Goal: Task Accomplishment & Management: Manage account settings

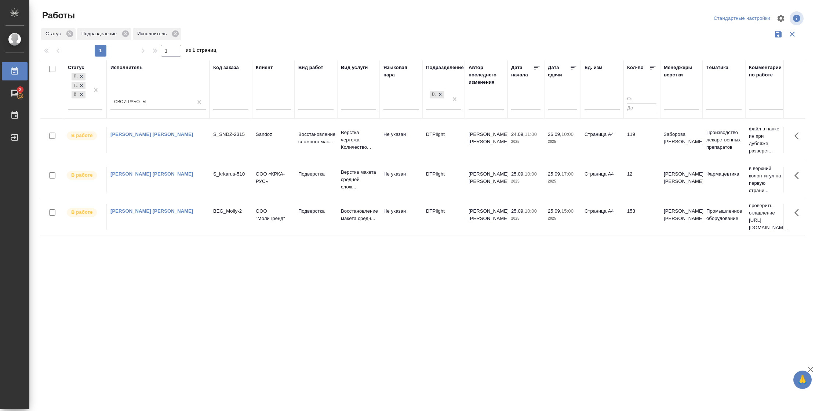
click at [644, 220] on td "153" at bounding box center [641, 217] width 37 height 26
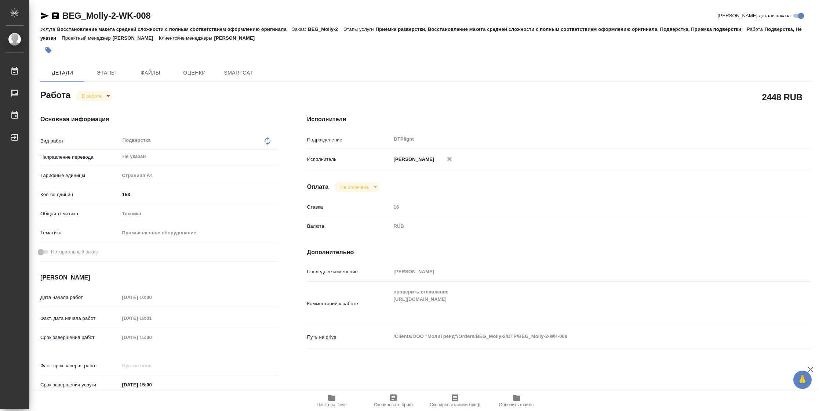
type textarea "x"
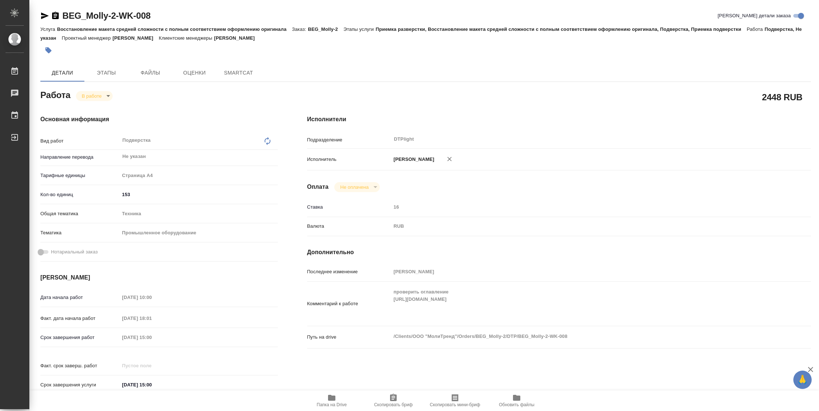
type textarea "x"
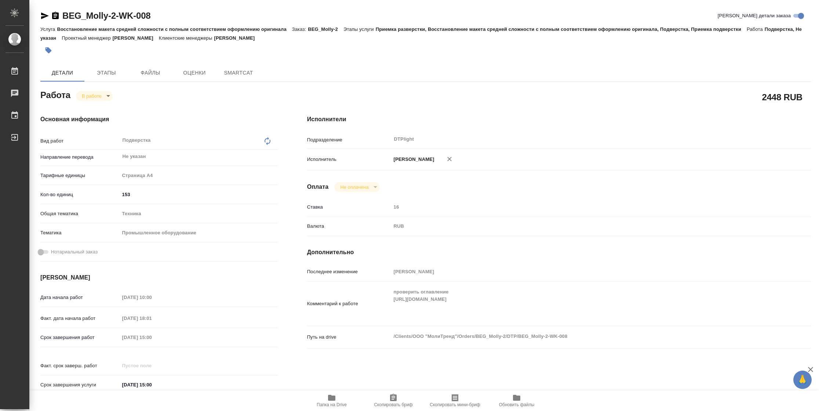
type textarea "x"
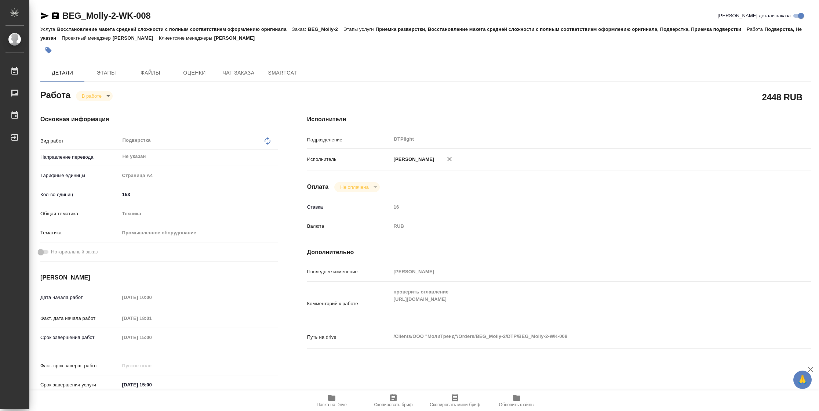
type textarea "x"
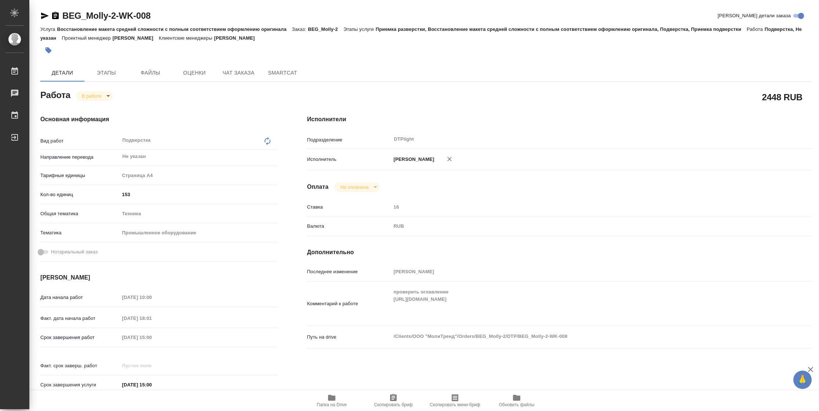
type textarea "x"
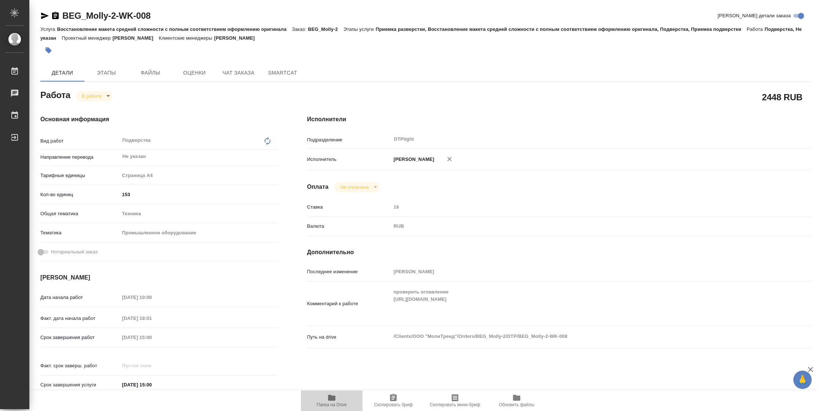
click at [342, 401] on span "Папка на Drive" at bounding box center [331, 400] width 53 height 14
click at [41, 16] on icon "button" at bounding box center [44, 15] width 9 height 9
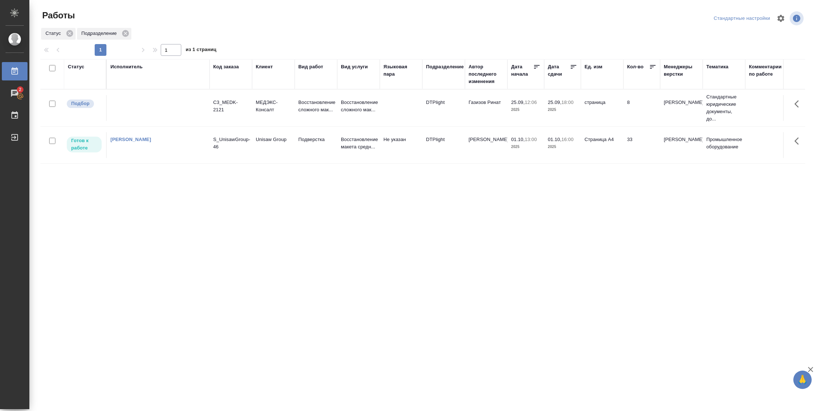
click at [640, 152] on td "33" at bounding box center [641, 145] width 37 height 26
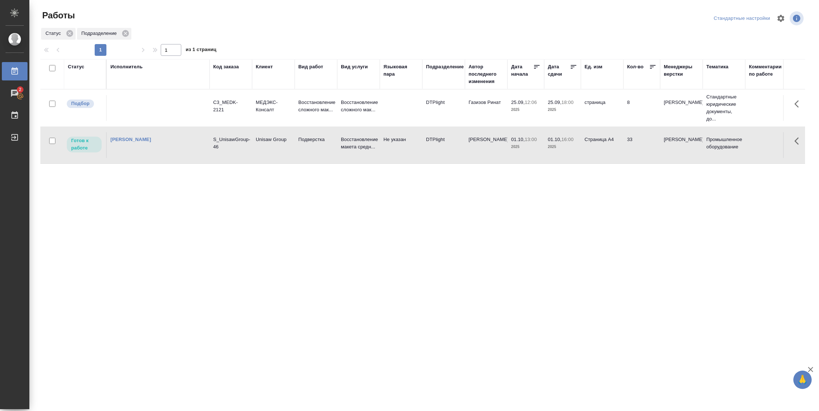
click at [640, 152] on td "33" at bounding box center [641, 145] width 37 height 26
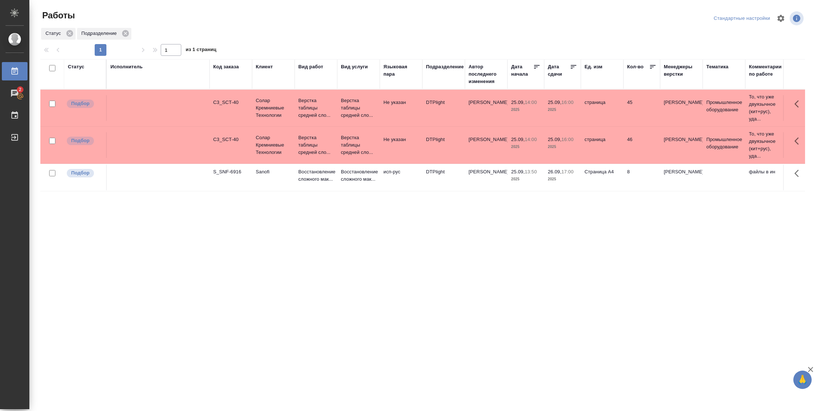
click at [642, 139] on td "46" at bounding box center [641, 145] width 37 height 26
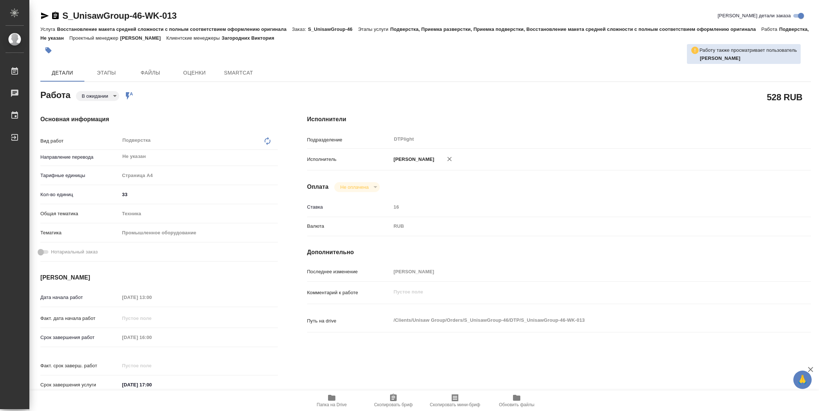
type textarea "x"
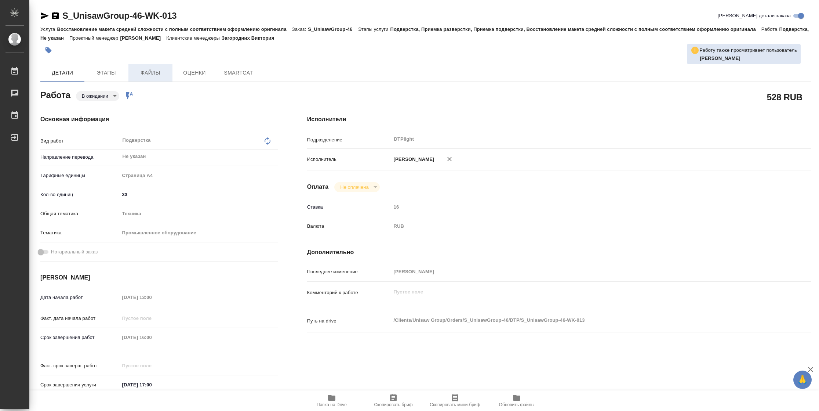
type textarea "x"
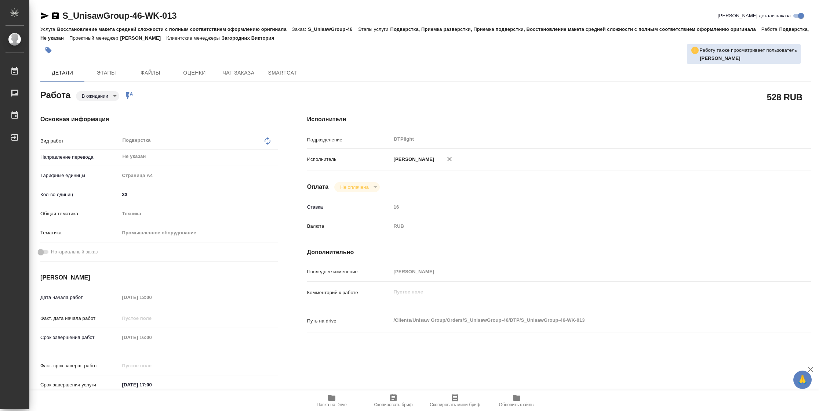
type textarea "x"
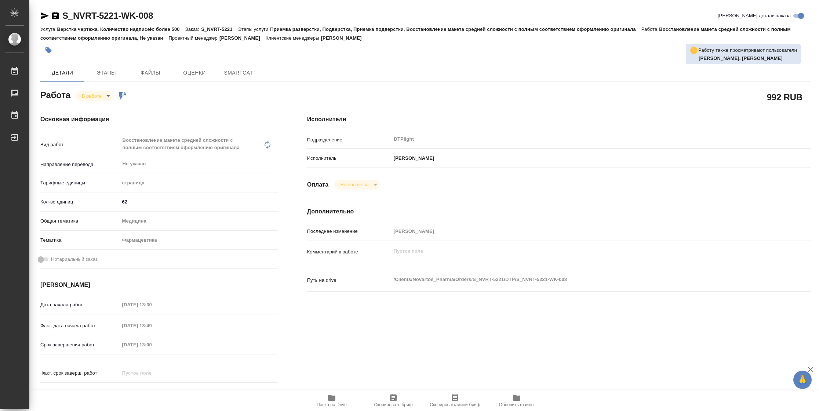
type textarea "x"
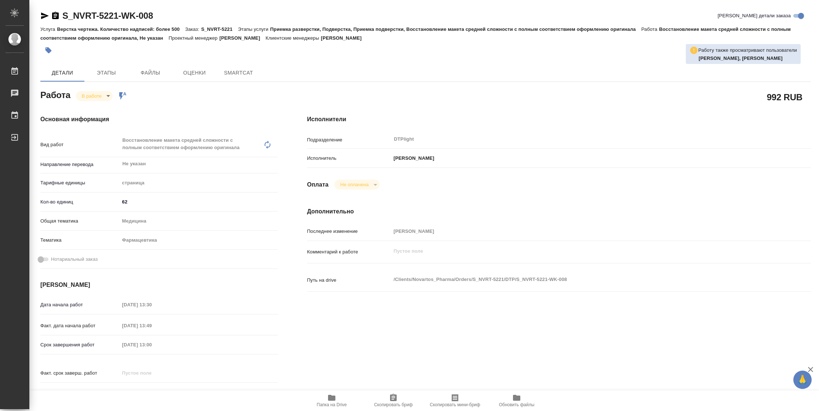
type textarea "x"
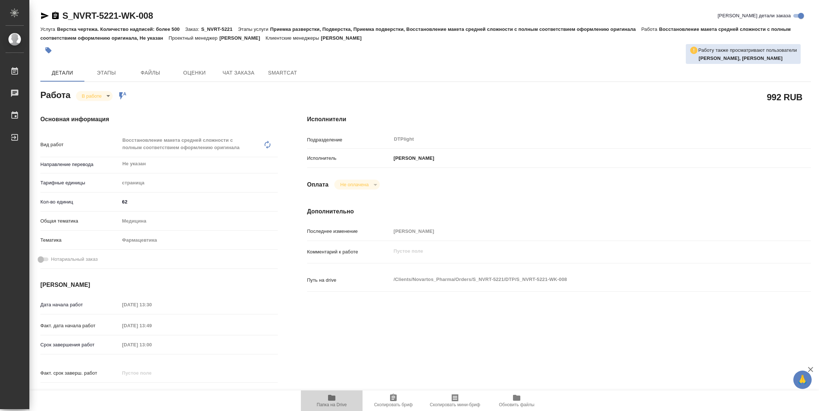
click at [321, 399] on span "Папка на Drive" at bounding box center [331, 400] width 53 height 14
type textarea "x"
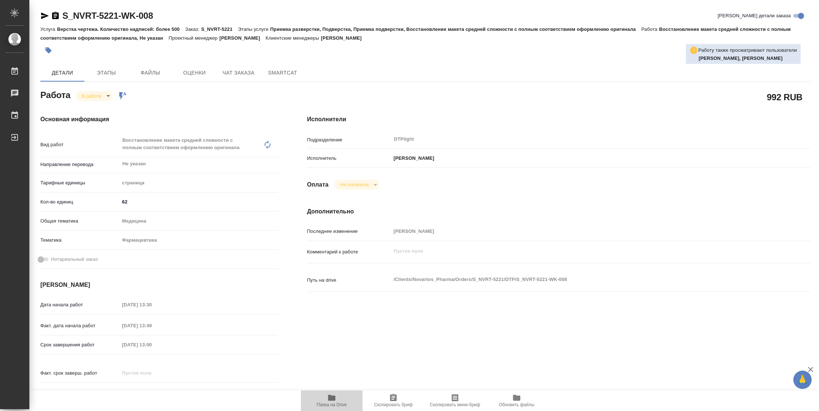
type textarea "x"
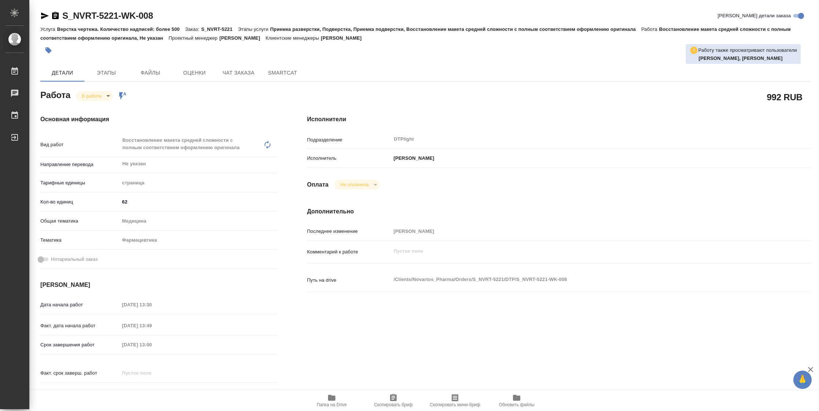
type textarea "x"
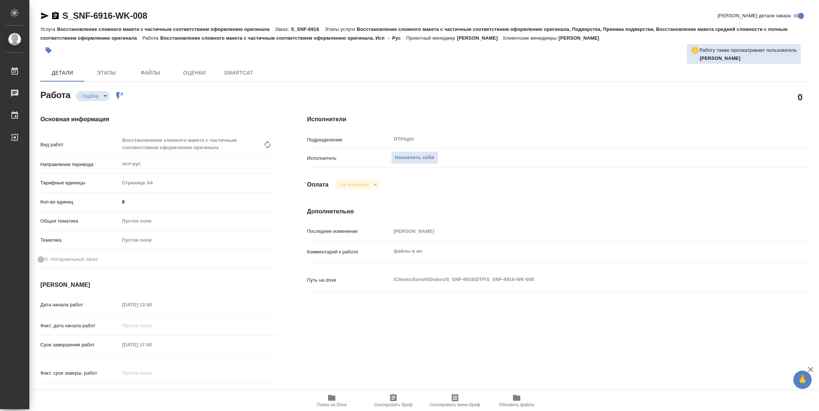
type textarea "x"
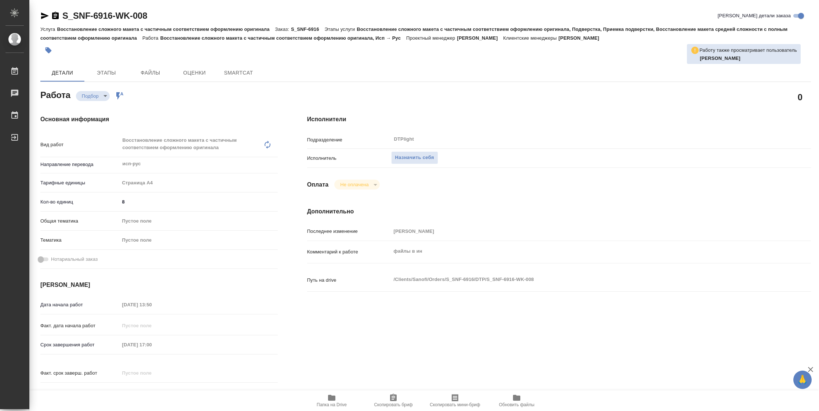
type textarea "x"
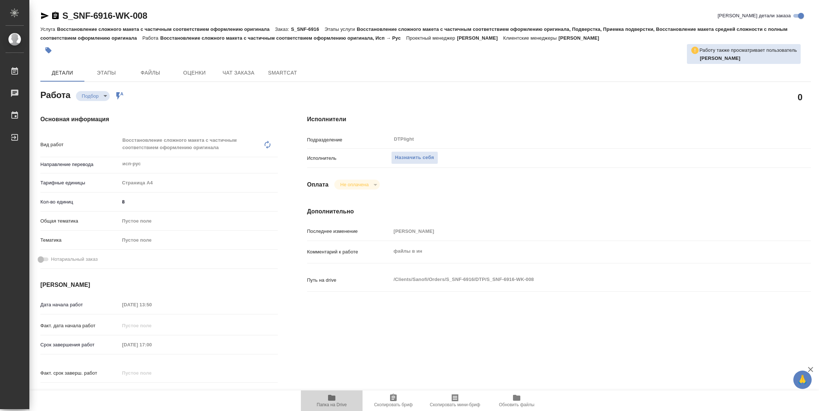
click at [331, 400] on icon "button" at bounding box center [331, 397] width 7 height 6
type textarea "x"
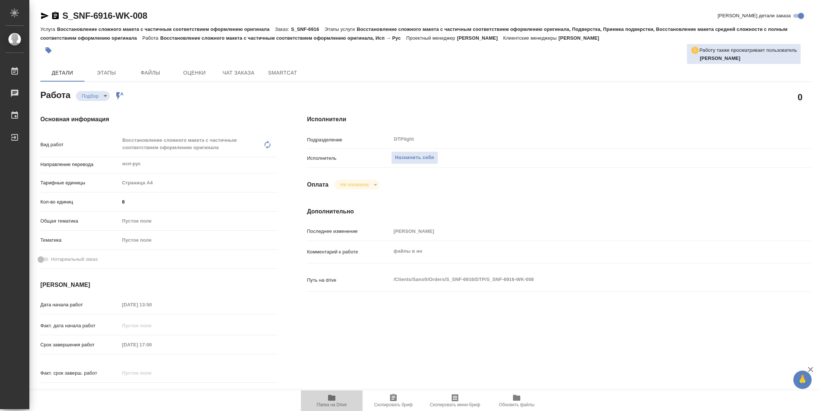
type textarea "x"
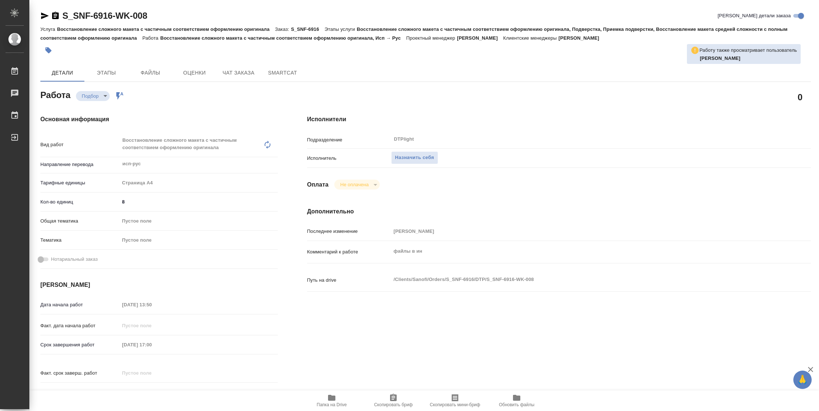
type textarea "x"
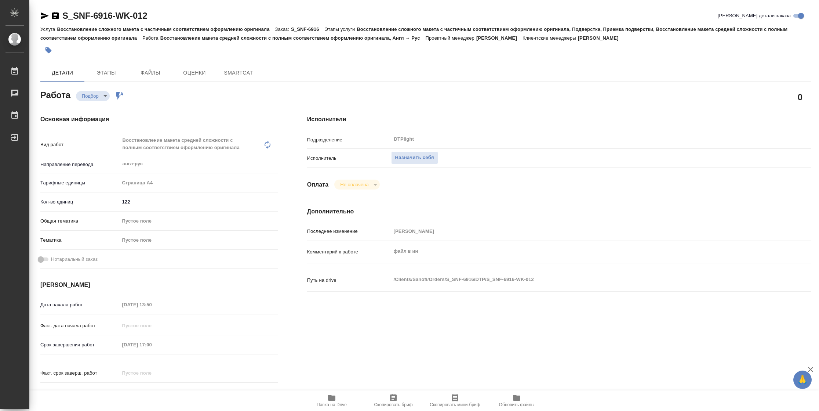
type textarea "x"
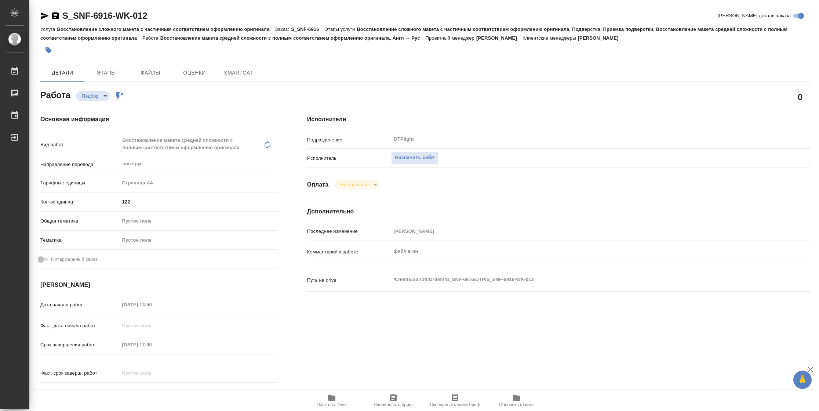
type textarea "x"
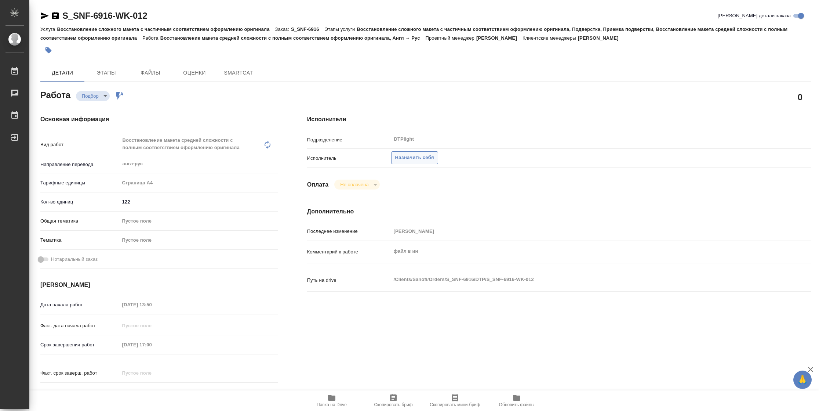
type textarea "x"
click at [426, 158] on span "Назначить себя" at bounding box center [414, 157] width 39 height 8
type textarea "x"
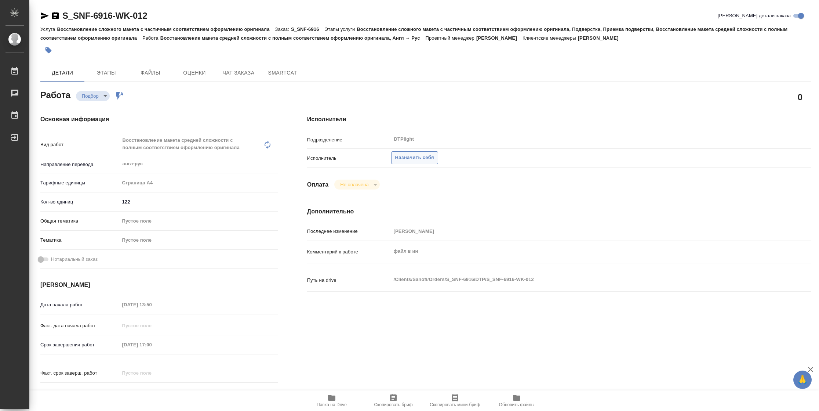
type textarea "x"
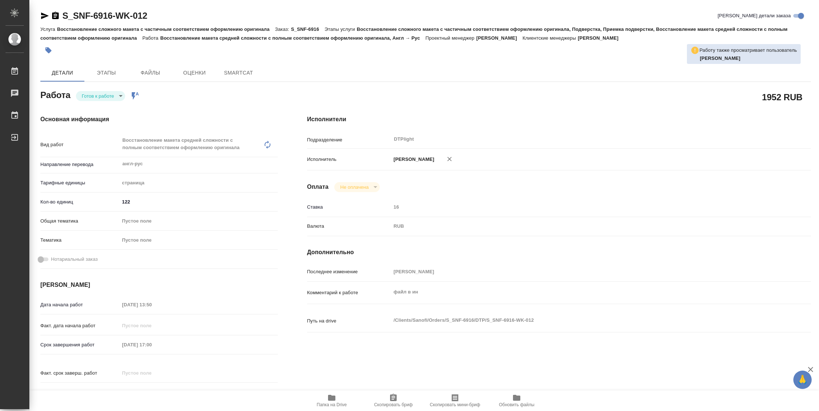
type textarea "x"
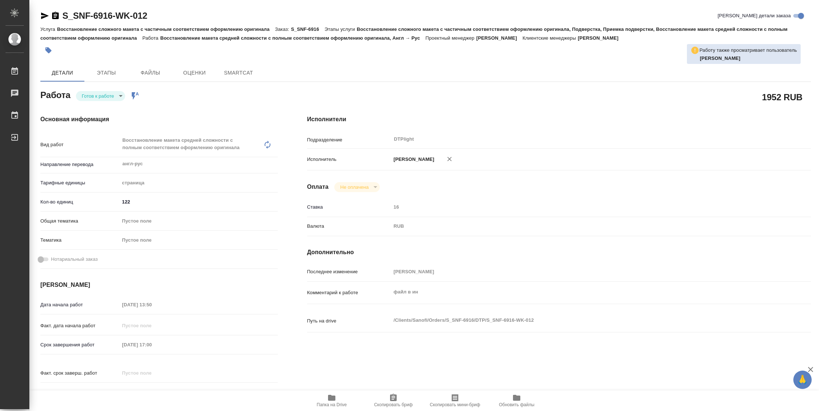
type textarea "x"
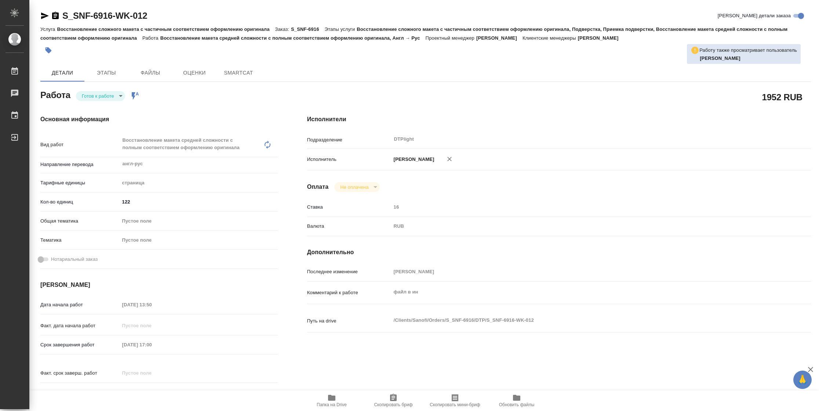
type textarea "x"
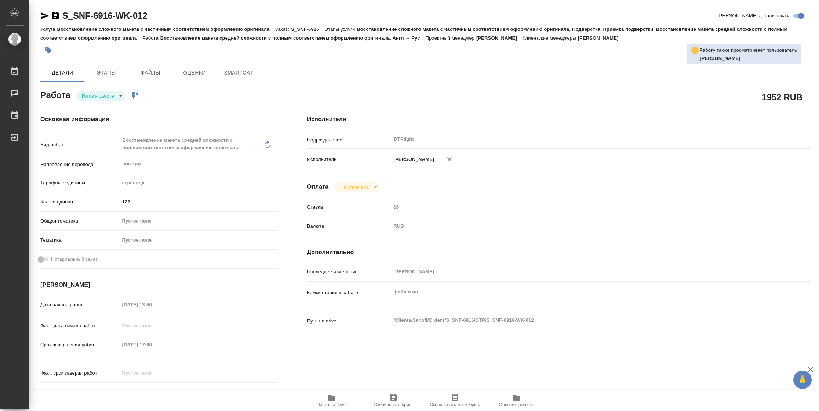
type textarea "x"
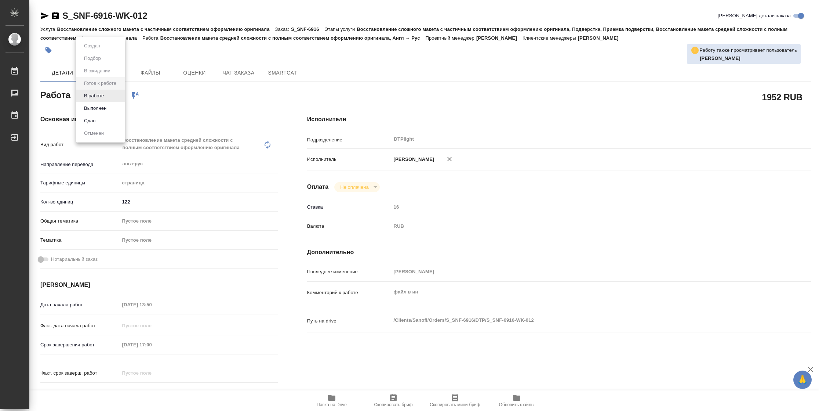
click at [107, 101] on body "🙏 .cls-1 fill:#fff; AWATERA Vasilyeva Natalia Работы Чаты График Выйти S_SNF-69…" at bounding box center [409, 205] width 819 height 411
type textarea "x"
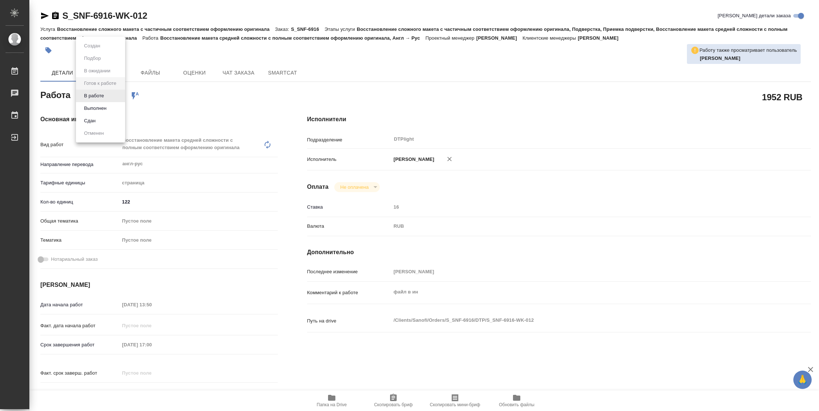
type textarea "x"
click at [107, 101] on li "В работе" at bounding box center [100, 96] width 49 height 12
type textarea "x"
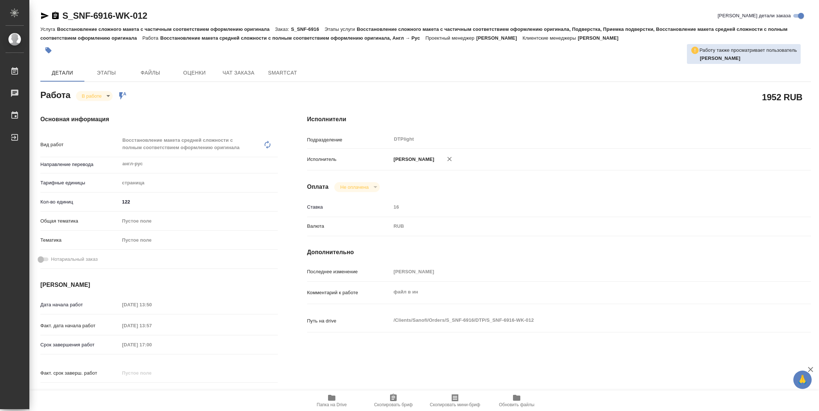
type textarea "x"
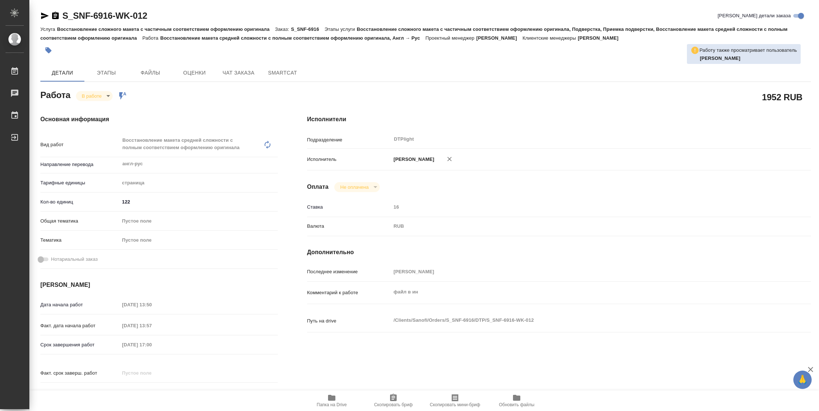
type textarea "x"
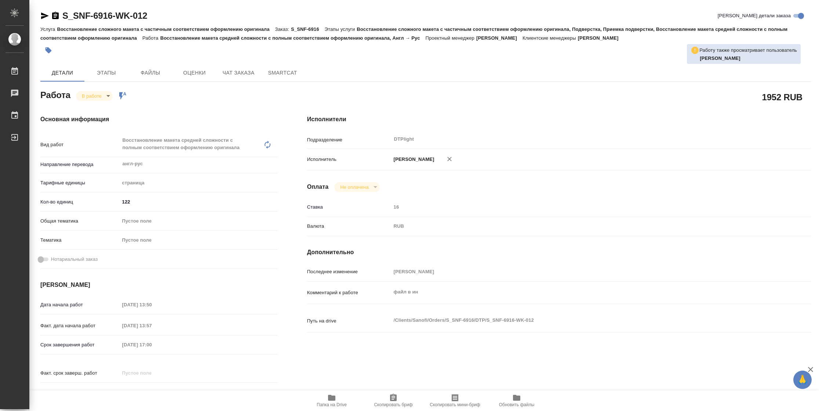
type textarea "x"
click at [333, 398] on icon "button" at bounding box center [331, 397] width 7 height 6
type textarea "x"
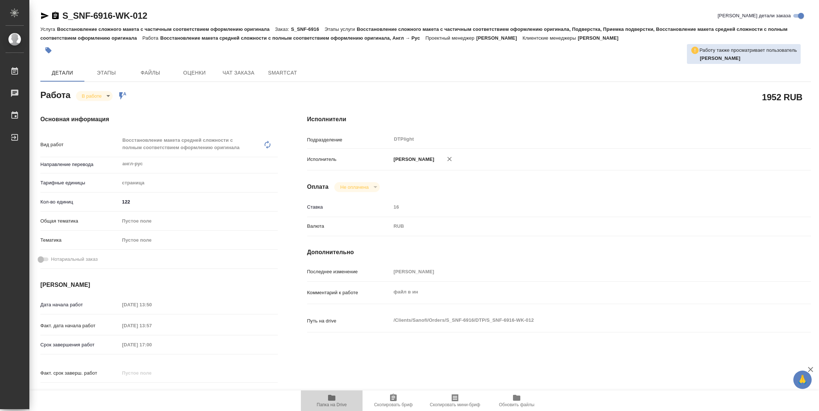
type textarea "x"
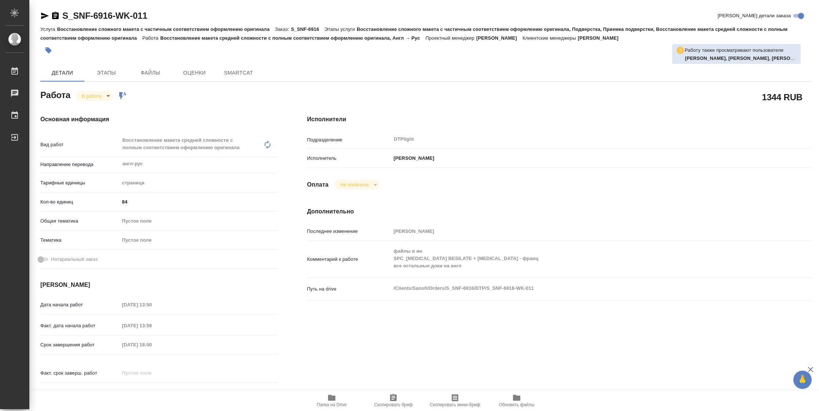
type textarea "x"
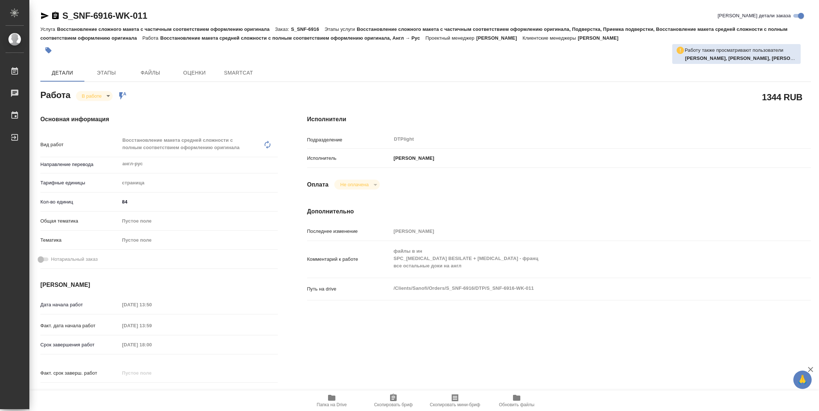
type textarea "x"
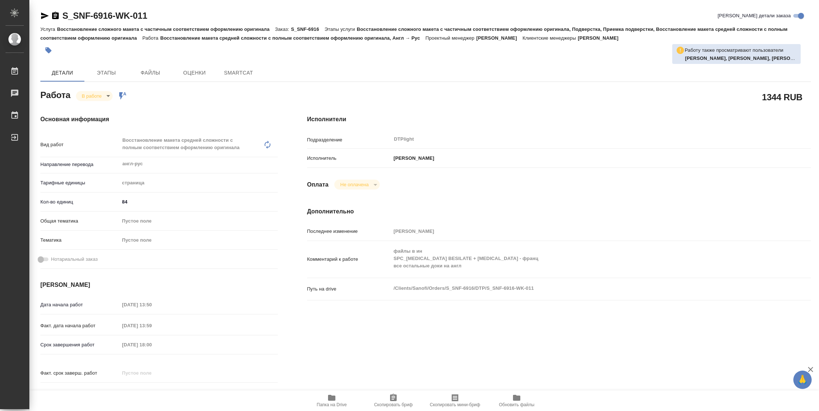
type textarea "x"
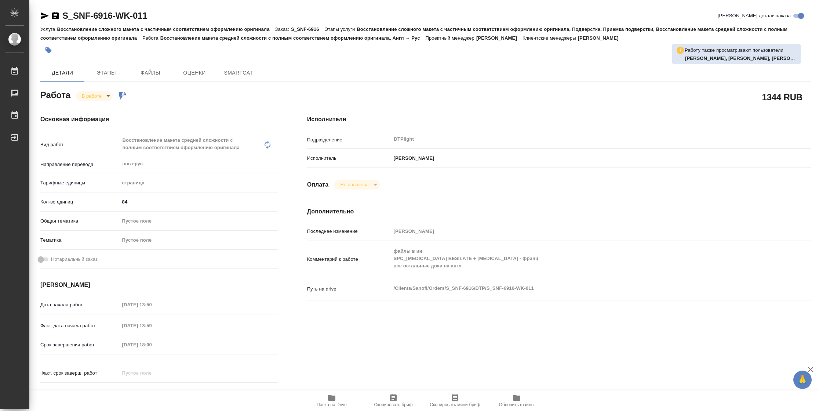
type textarea "x"
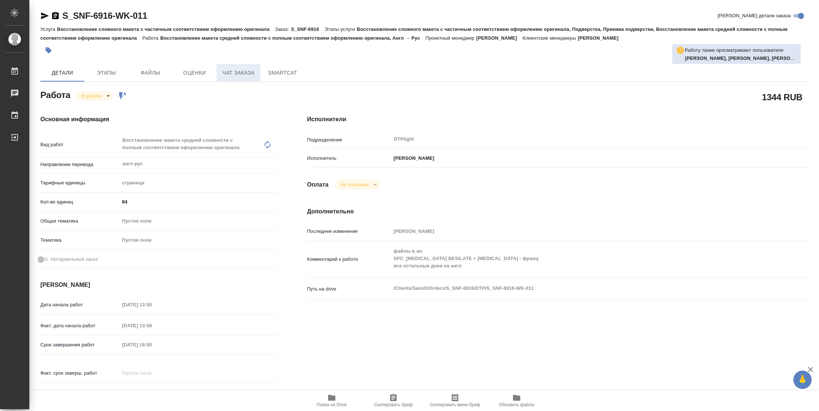
type textarea "x"
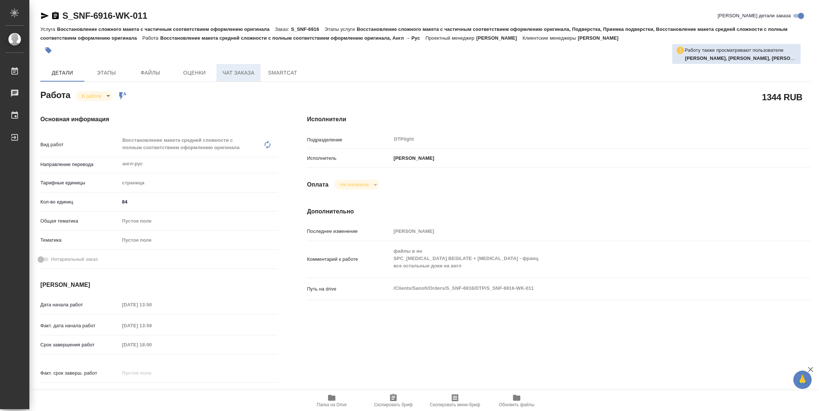
click at [241, 76] on span "Чат заказа" at bounding box center [238, 72] width 35 height 9
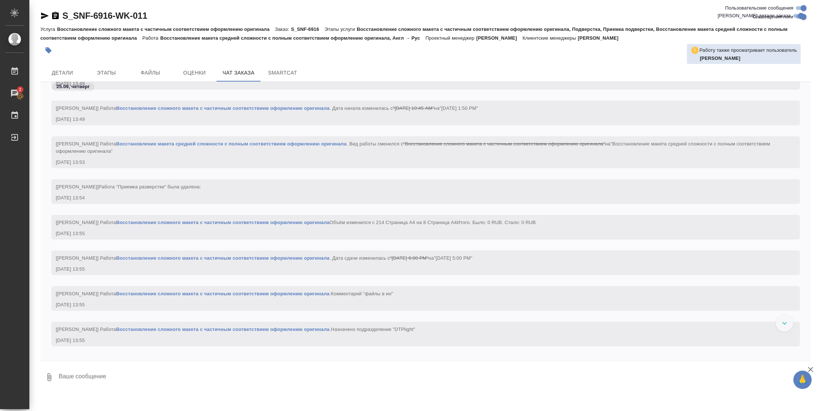
scroll to position [3210, 0]
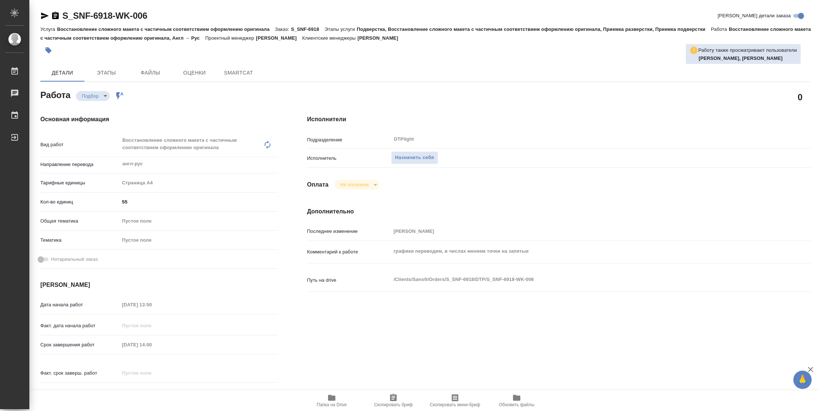
type textarea "x"
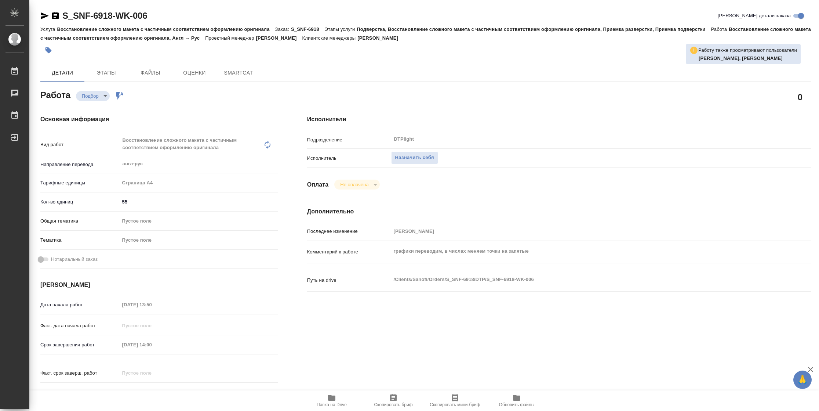
type textarea "x"
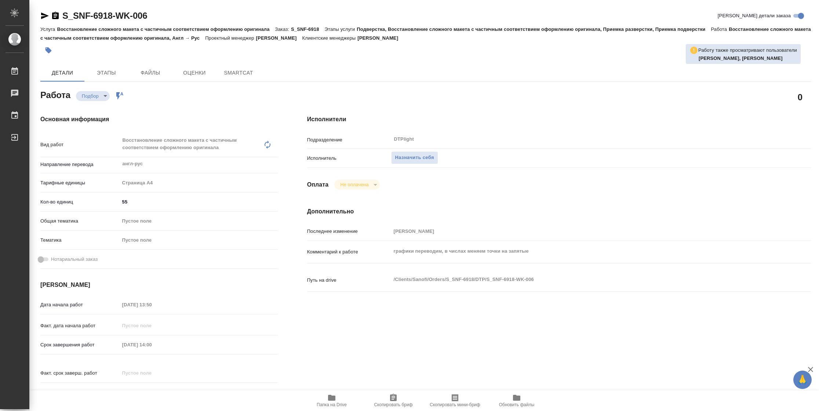
type textarea "x"
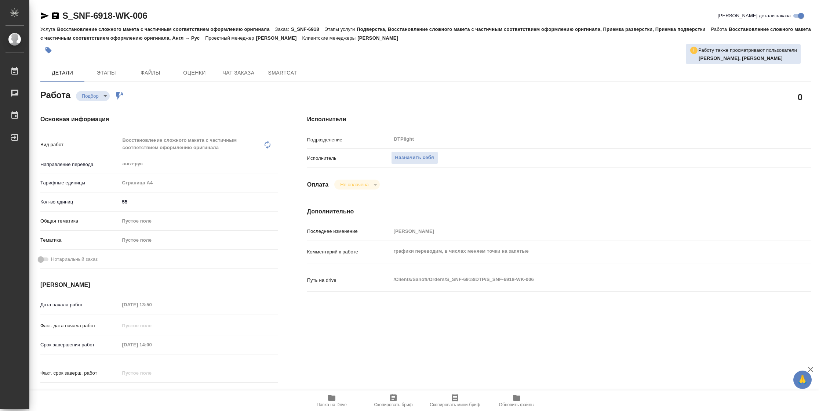
click at [323, 400] on span "Папка на Drive" at bounding box center [331, 400] width 53 height 14
type textarea "x"
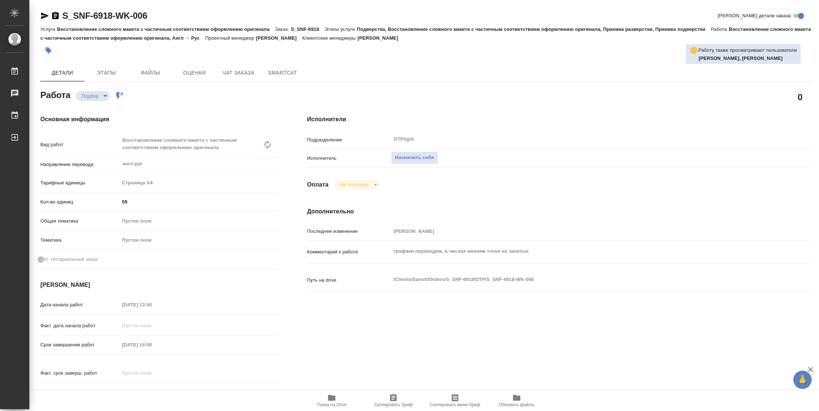
type textarea "x"
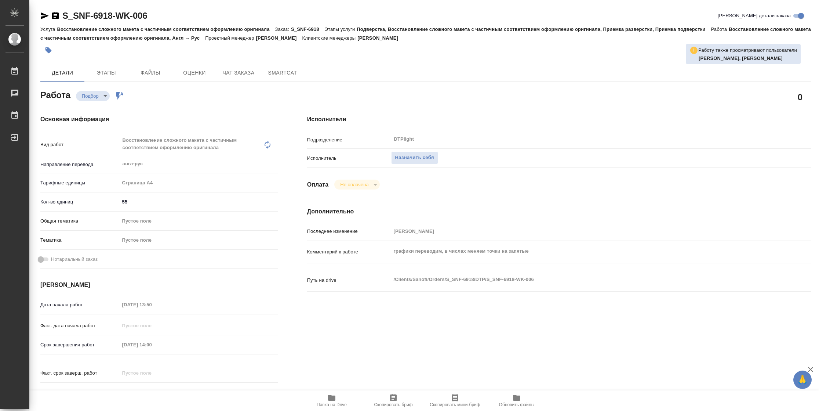
type textarea "x"
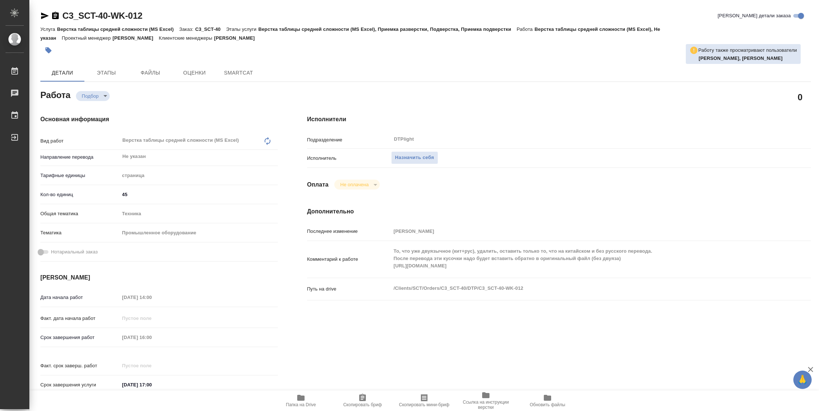
type textarea "x"
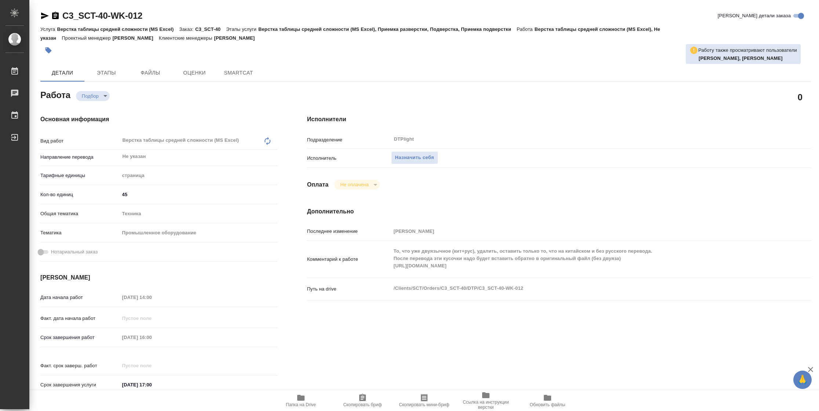
type textarea "x"
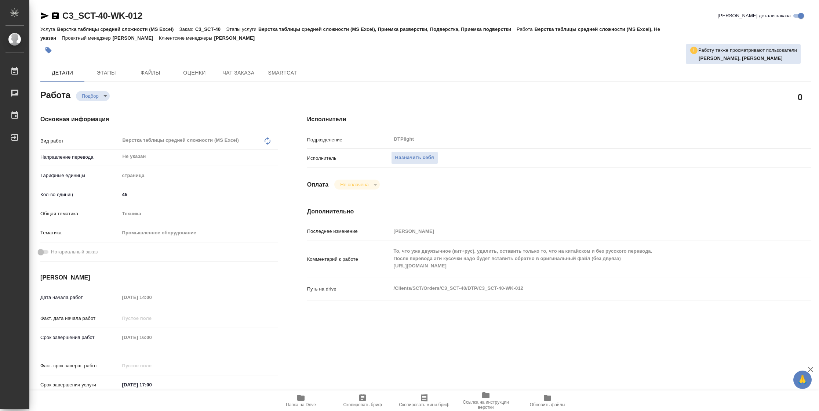
type textarea "x"
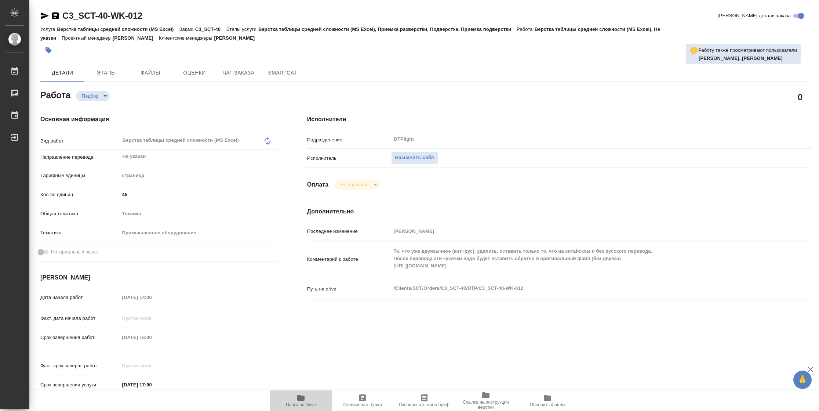
click at [301, 405] on span "Папка на Drive" at bounding box center [301, 404] width 30 height 5
type textarea "x"
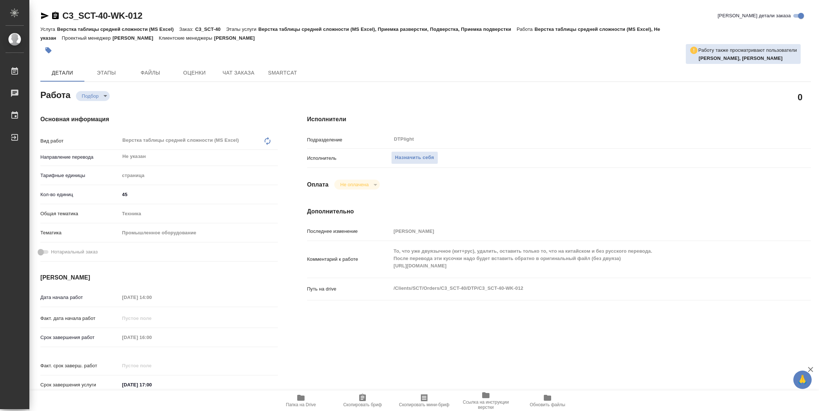
type textarea "x"
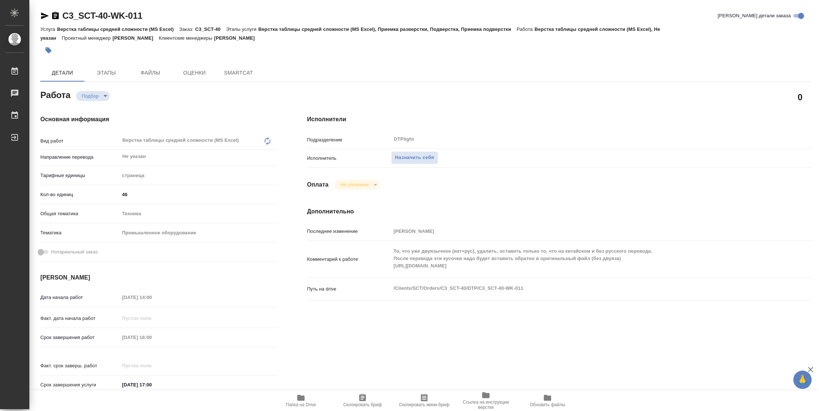
type textarea "x"
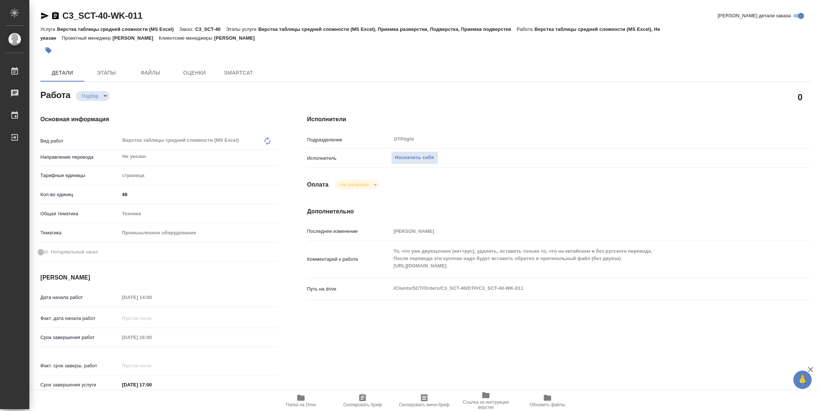
type textarea "x"
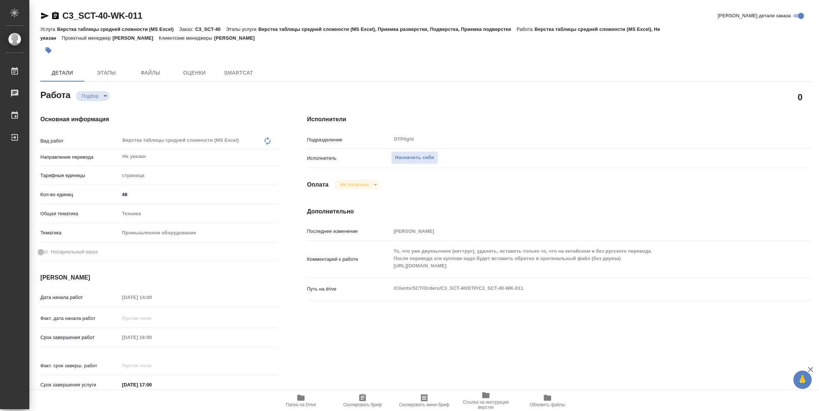
type textarea "x"
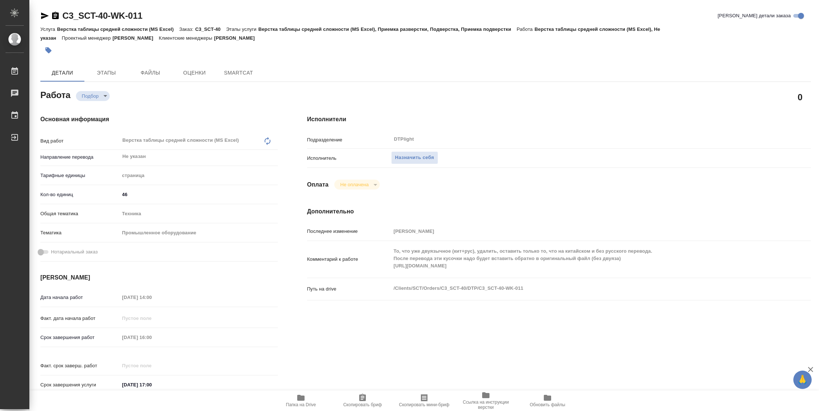
type textarea "x"
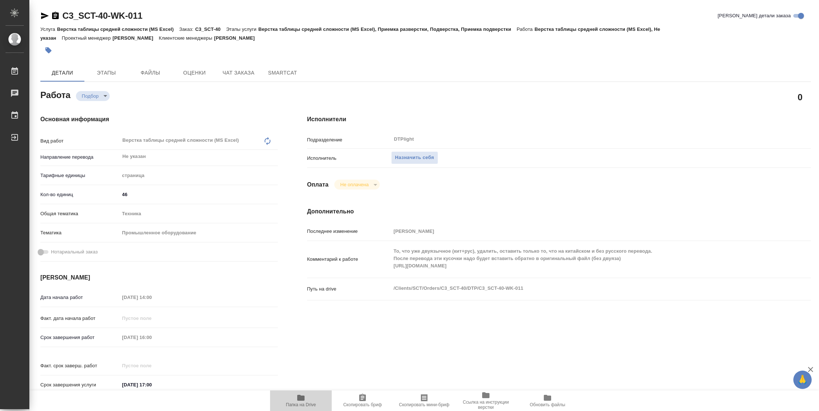
type textarea "x"
click at [292, 398] on span "Папка на Drive" at bounding box center [300, 400] width 53 height 14
type textarea "x"
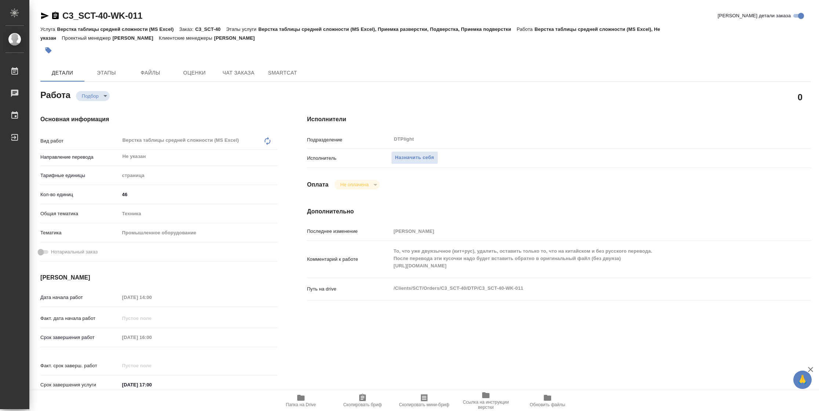
type textarea "x"
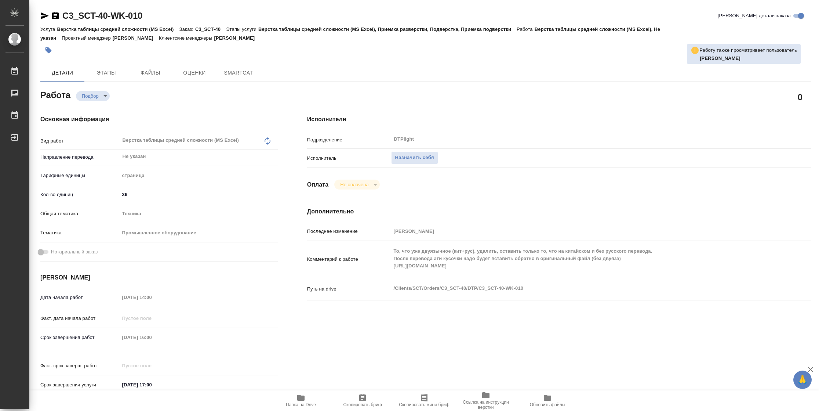
type textarea "x"
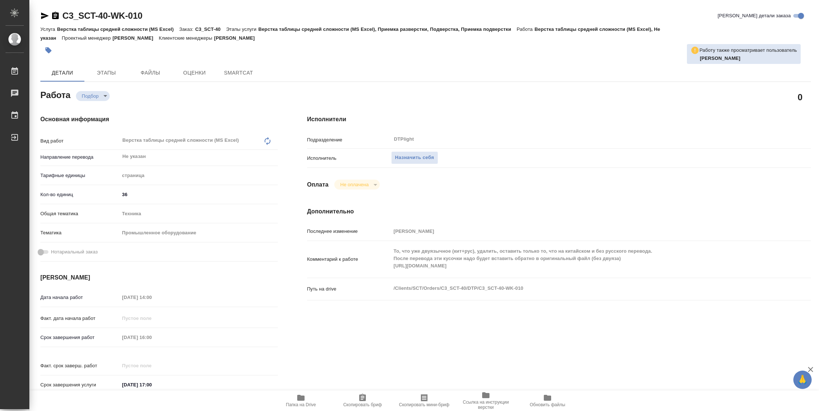
type textarea "x"
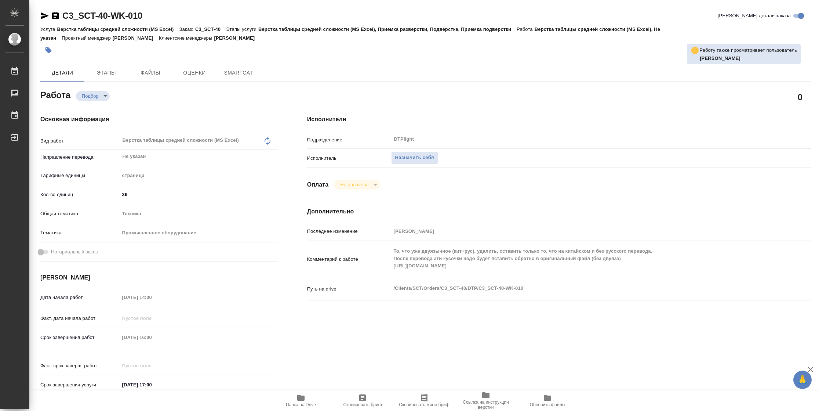
type textarea "x"
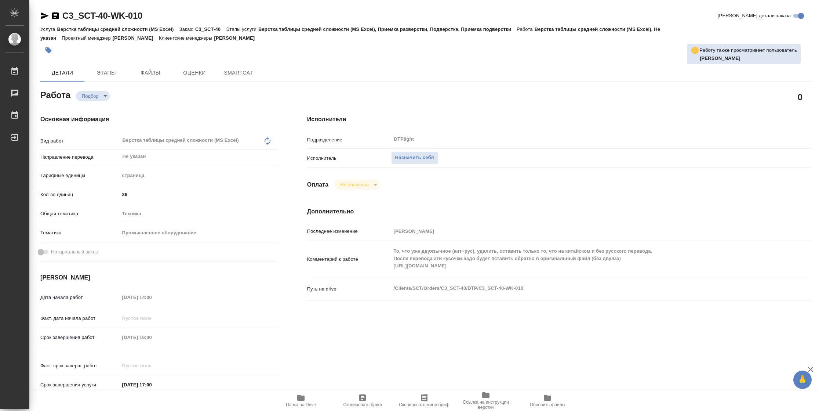
type textarea "x"
click at [300, 403] on span "Папка на Drive" at bounding box center [301, 404] width 30 height 5
type textarea "x"
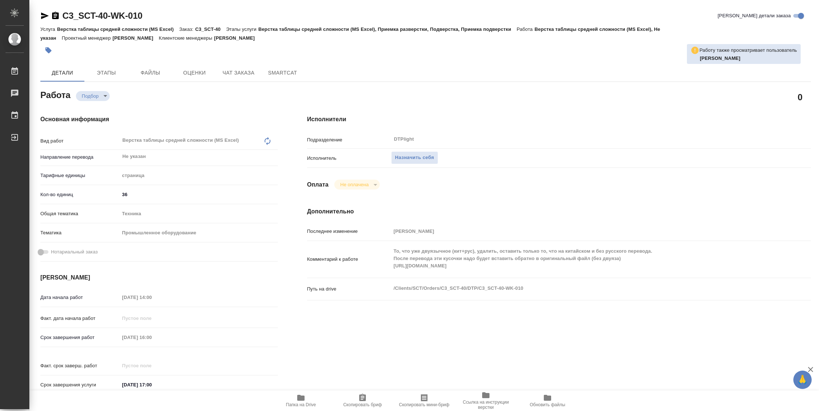
type textarea "x"
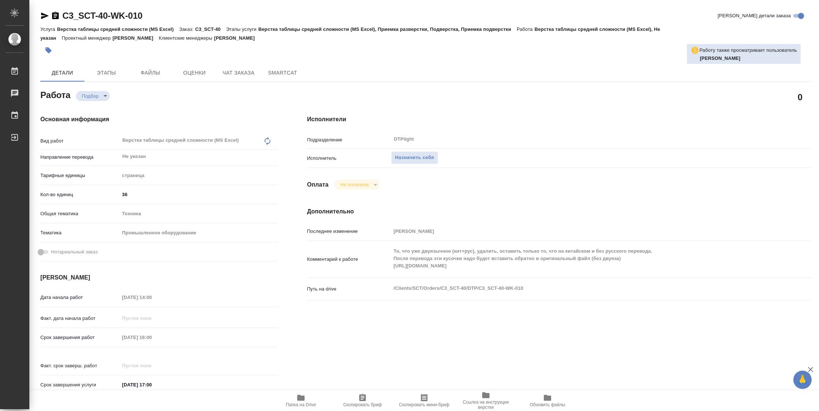
type textarea "x"
